Goal: Task Accomplishment & Management: Complete application form

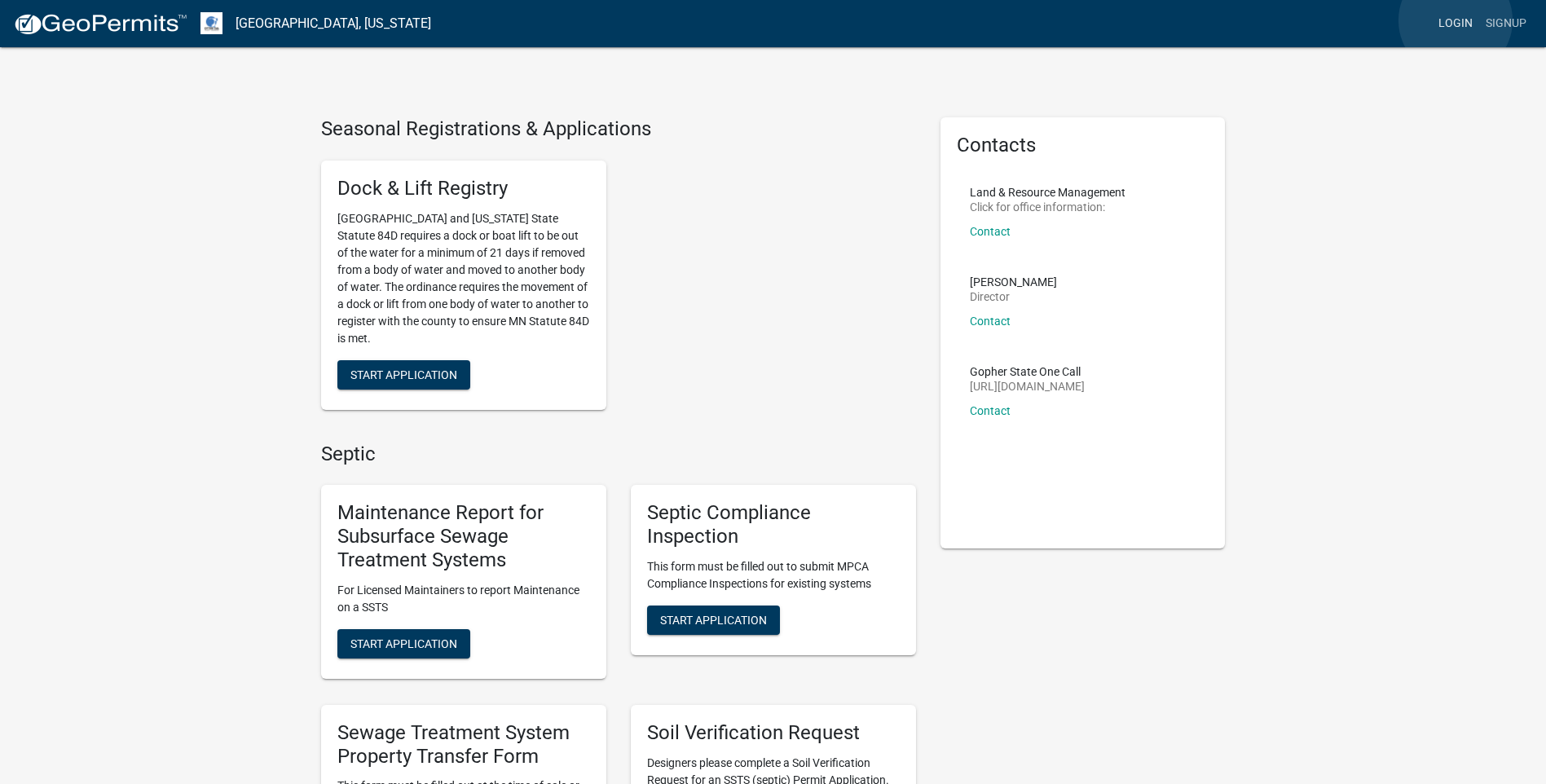
click at [1455, 21] on link "Login" at bounding box center [1456, 23] width 47 height 31
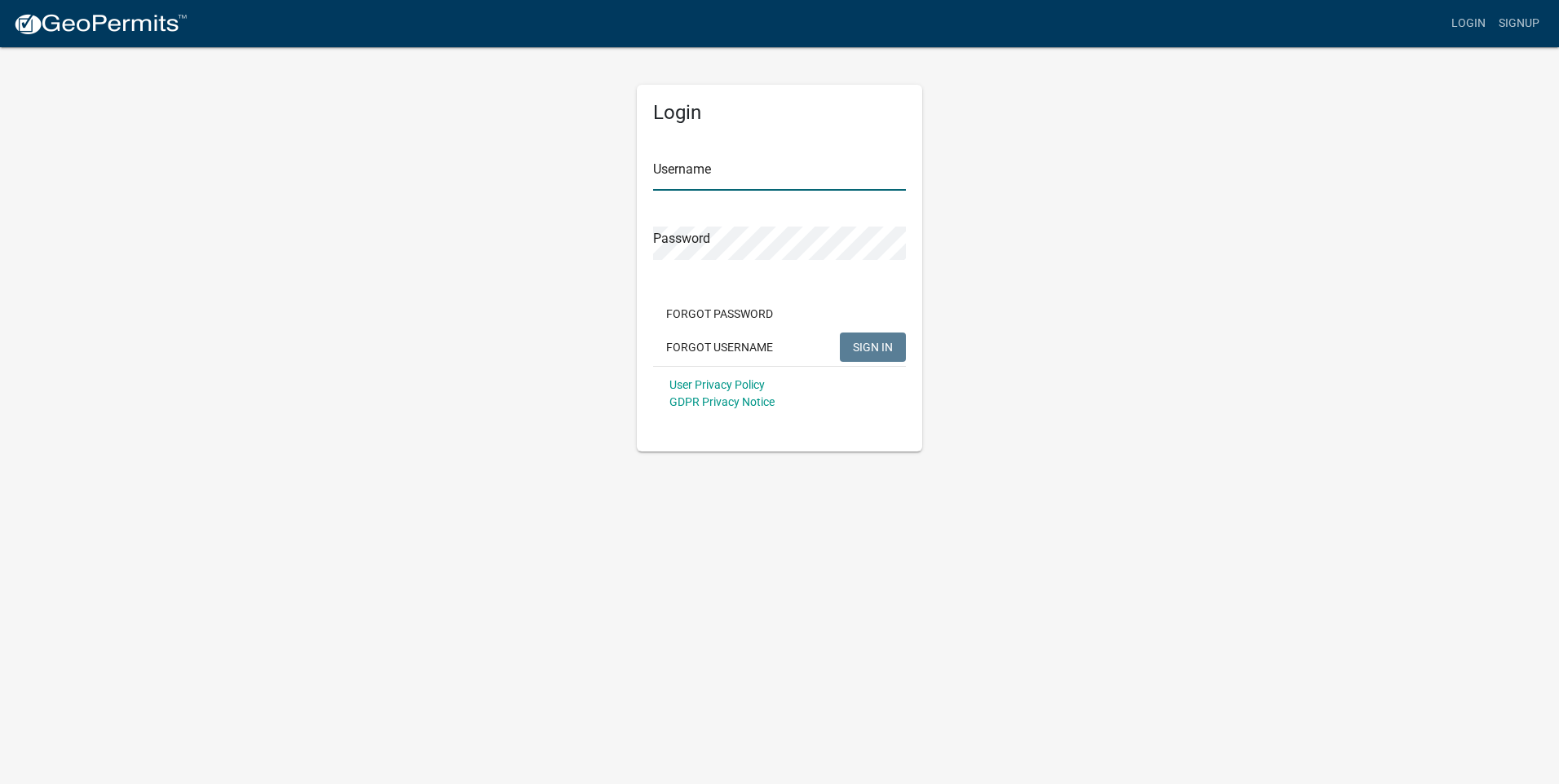
click at [679, 169] on input "Username" at bounding box center [780, 174] width 253 height 33
type input "Larryg"
click at [840, 332] on button "SIGN IN" at bounding box center [873, 346] width 66 height 29
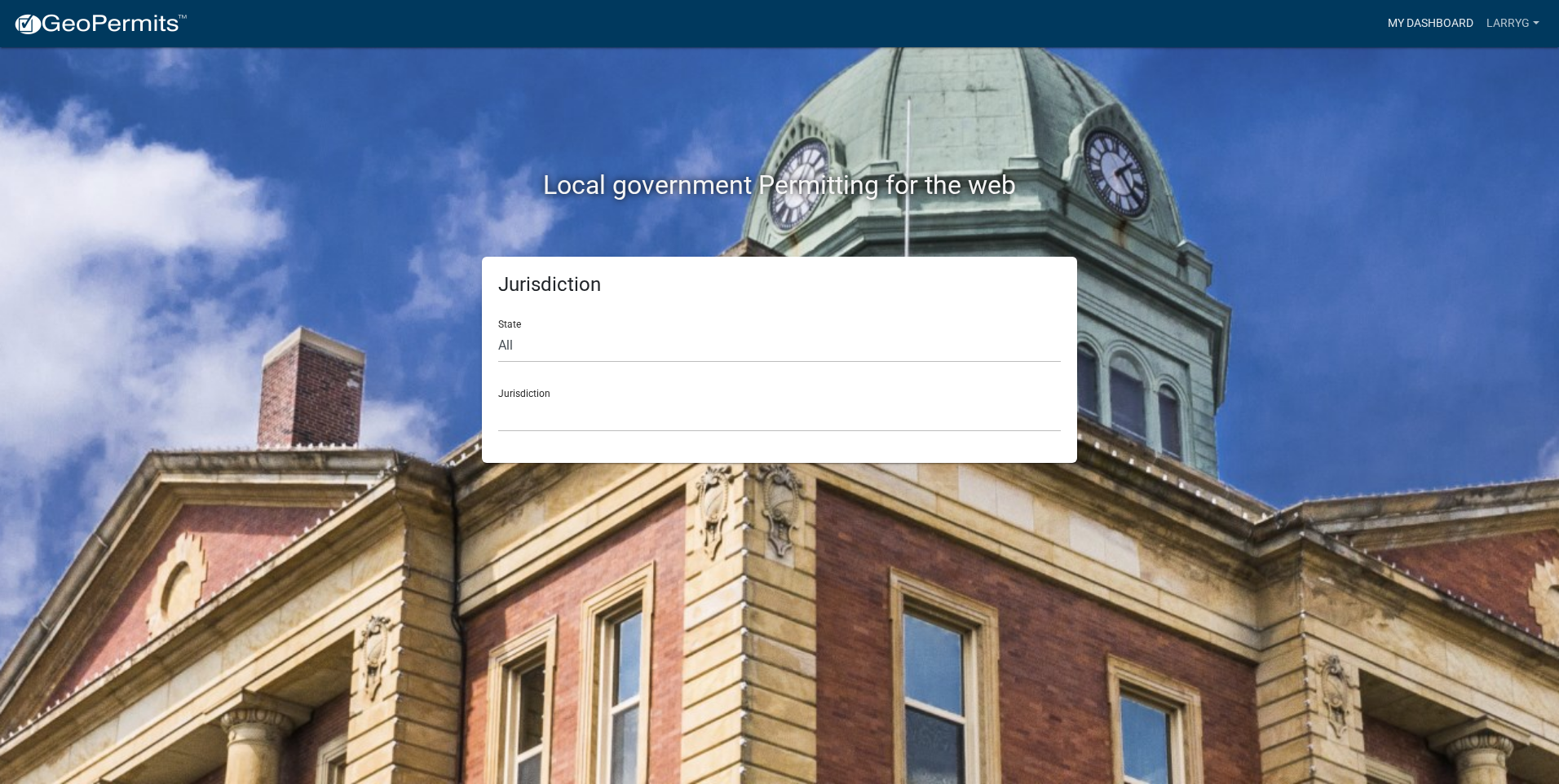
click at [1401, 20] on link "My Dashboard" at bounding box center [1430, 23] width 99 height 31
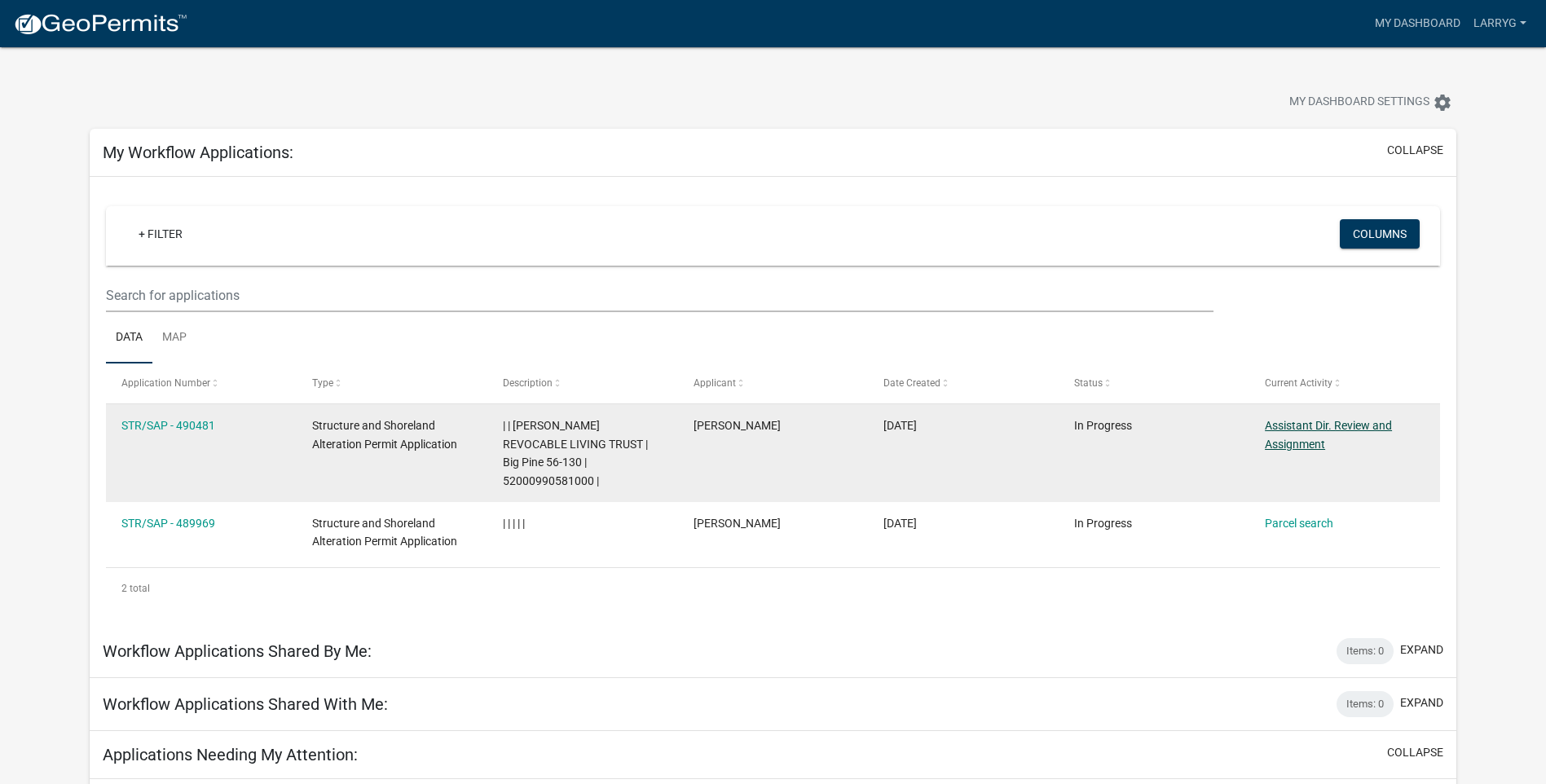
click at [1306, 428] on link "Assistant Dir. Review and Assignment" at bounding box center [1328, 434] width 127 height 31
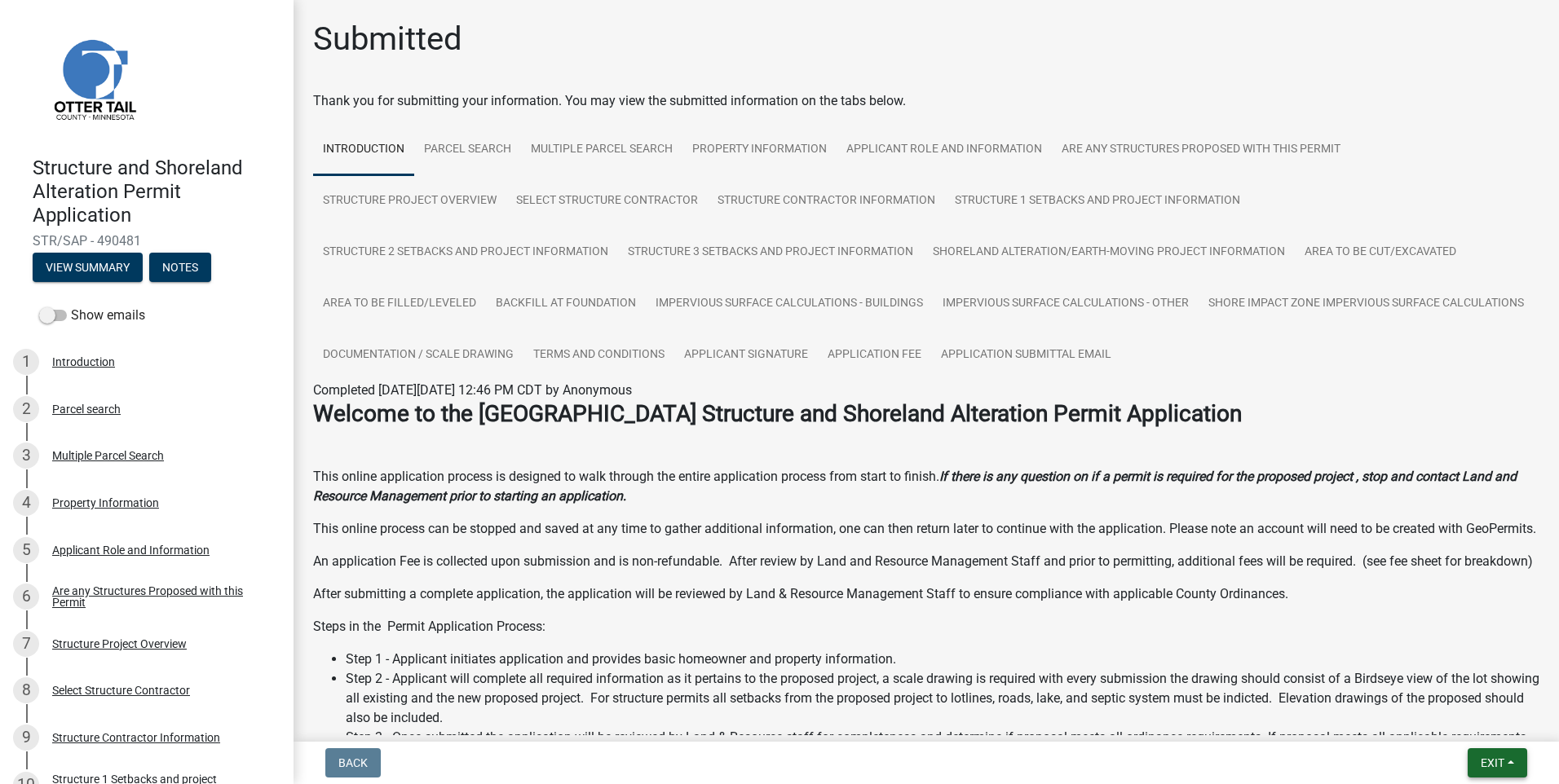
click at [1481, 759] on span "Exit" at bounding box center [1493, 762] width 24 height 13
click at [1434, 724] on button "Save & Exit" at bounding box center [1461, 720] width 130 height 39
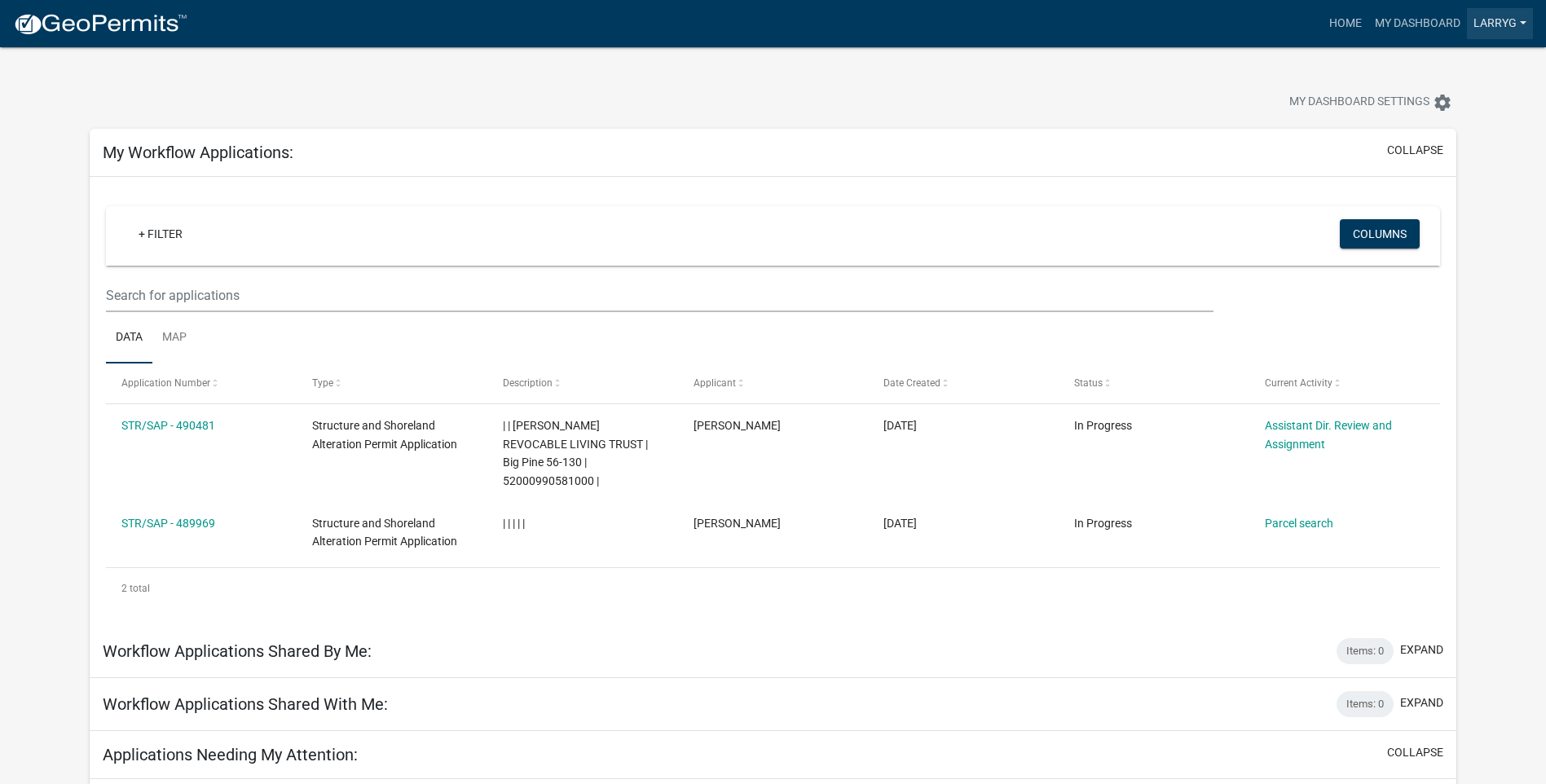
click at [1486, 22] on link "Larryg" at bounding box center [1500, 23] width 66 height 31
click at [1440, 124] on link "Logout" at bounding box center [1467, 119] width 130 height 39
